Goal: Transaction & Acquisition: Purchase product/service

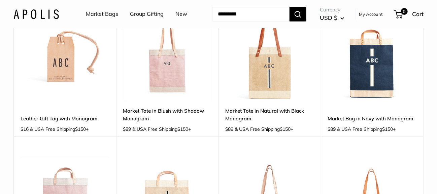
click at [237, 14] on input "Search..." at bounding box center [251, 14] width 77 height 15
paste input "**********"
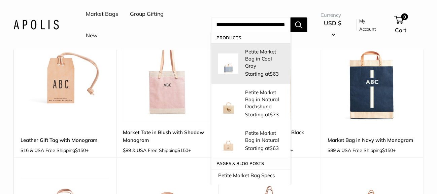
type input "**********"
click at [241, 50] on link "Petite Market Bag in Cool Gray Starting at $63" at bounding box center [251, 63] width 79 height 41
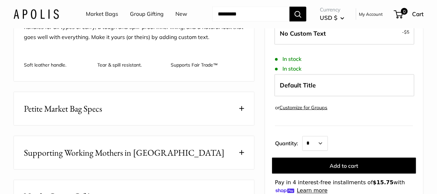
scroll to position [303, 0]
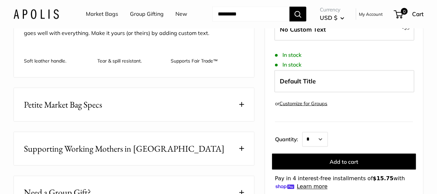
click at [139, 104] on button "Petite Market Bag Specs" at bounding box center [134, 104] width 241 height 33
click at [242, 103] on span at bounding box center [242, 104] width 5 height 5
click at [240, 102] on span at bounding box center [242, 104] width 5 height 5
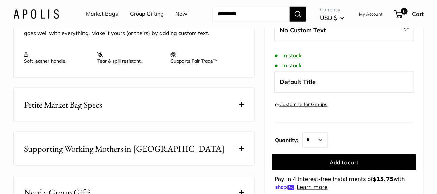
click at [240, 106] on button "Petite Market Bag Specs" at bounding box center [134, 104] width 241 height 33
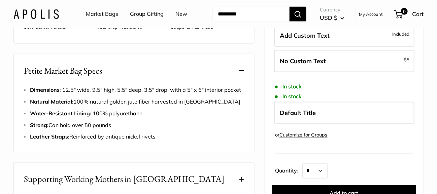
scroll to position [0, 0]
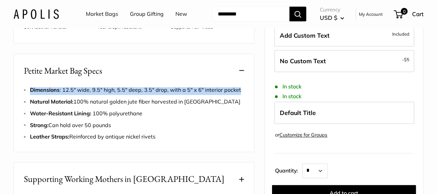
drag, startPoint x: 30, startPoint y: 91, endPoint x: 240, endPoint y: 88, distance: 209.9
click at [240, 88] on li "Dimensions : 12.5" wide, 9.5" high, 5.5" deep, 3.5" drop, with a 5" x 6" interi…" at bounding box center [137, 90] width 214 height 10
copy span "Dimensions : 12.5" wide, 9.5" high, 5.5" deep, 3.5" drop, with a 5" x 6" interi…"
